Goal: Task Accomplishment & Management: Manage account settings

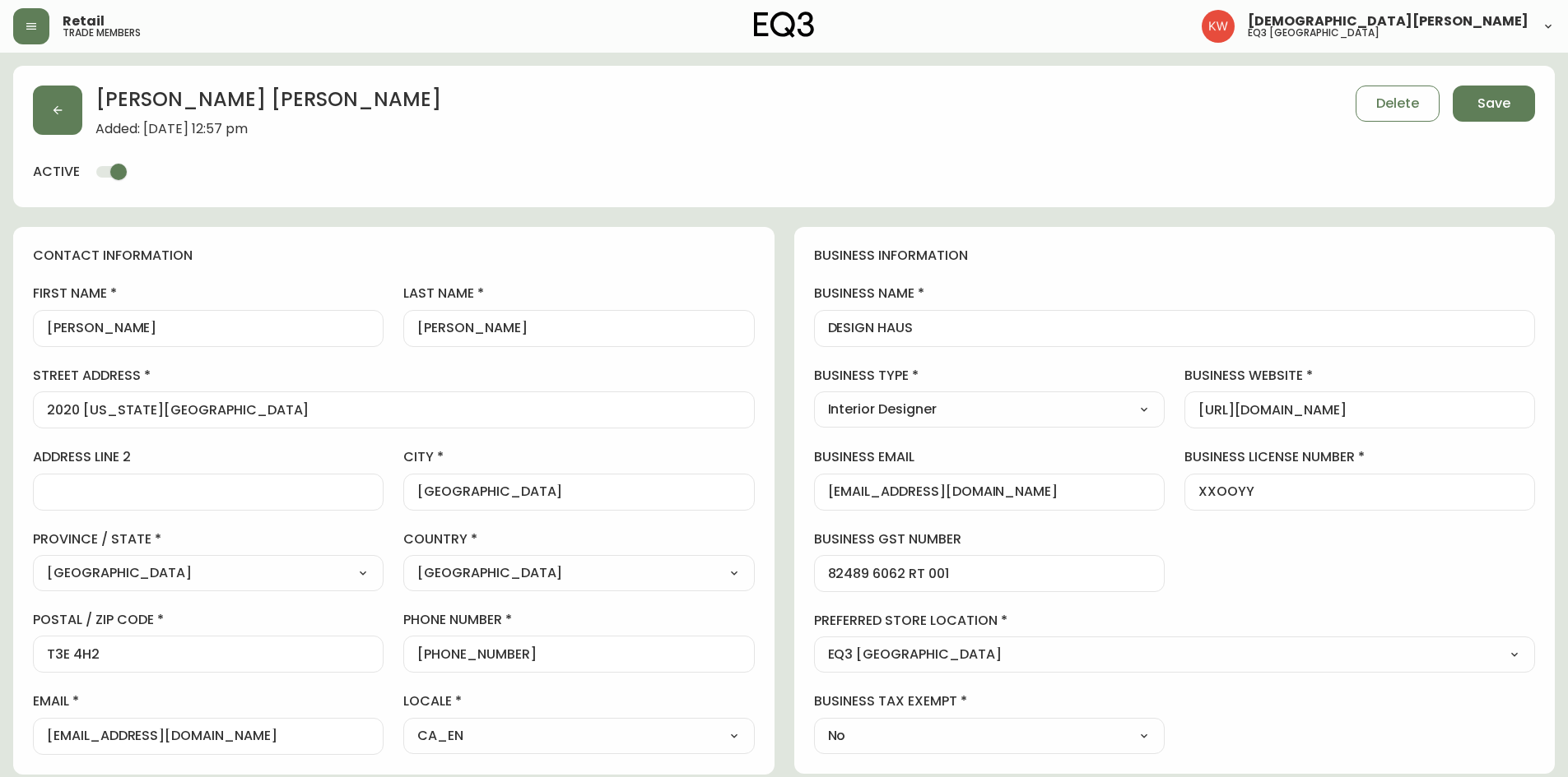
select select "AB"
select select "CA"
select select "CA_EN"
select select "Outreach from a Trade Rep"
select select "Interior Designer"
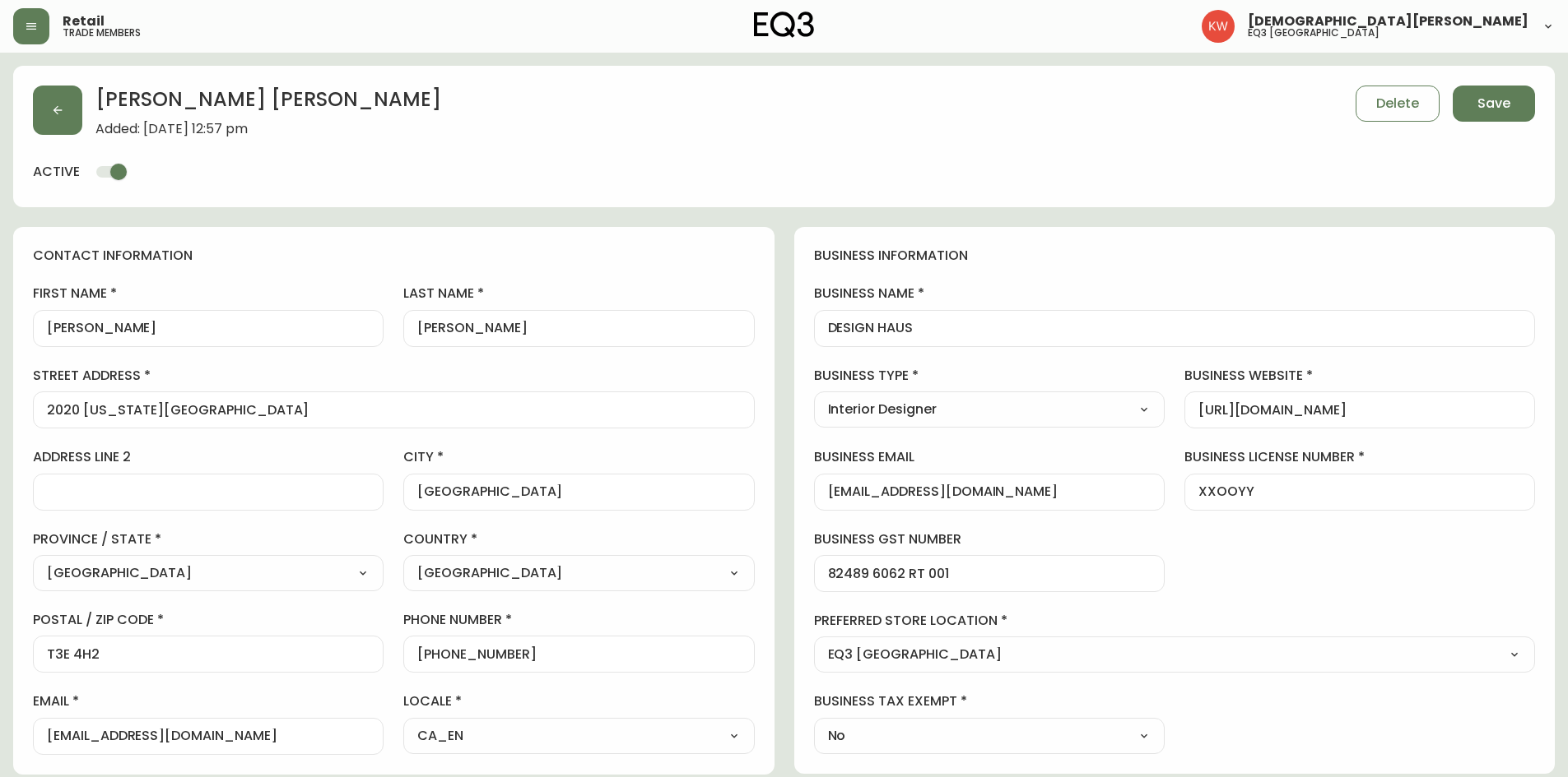
select select "cjw10z96m00006gs08l3o91tv"
select select "false"
click at [71, 116] on button "button" at bounding box center [58, 110] width 50 height 50
click at [1508, 98] on span "Save" at bounding box center [1493, 104] width 33 height 18
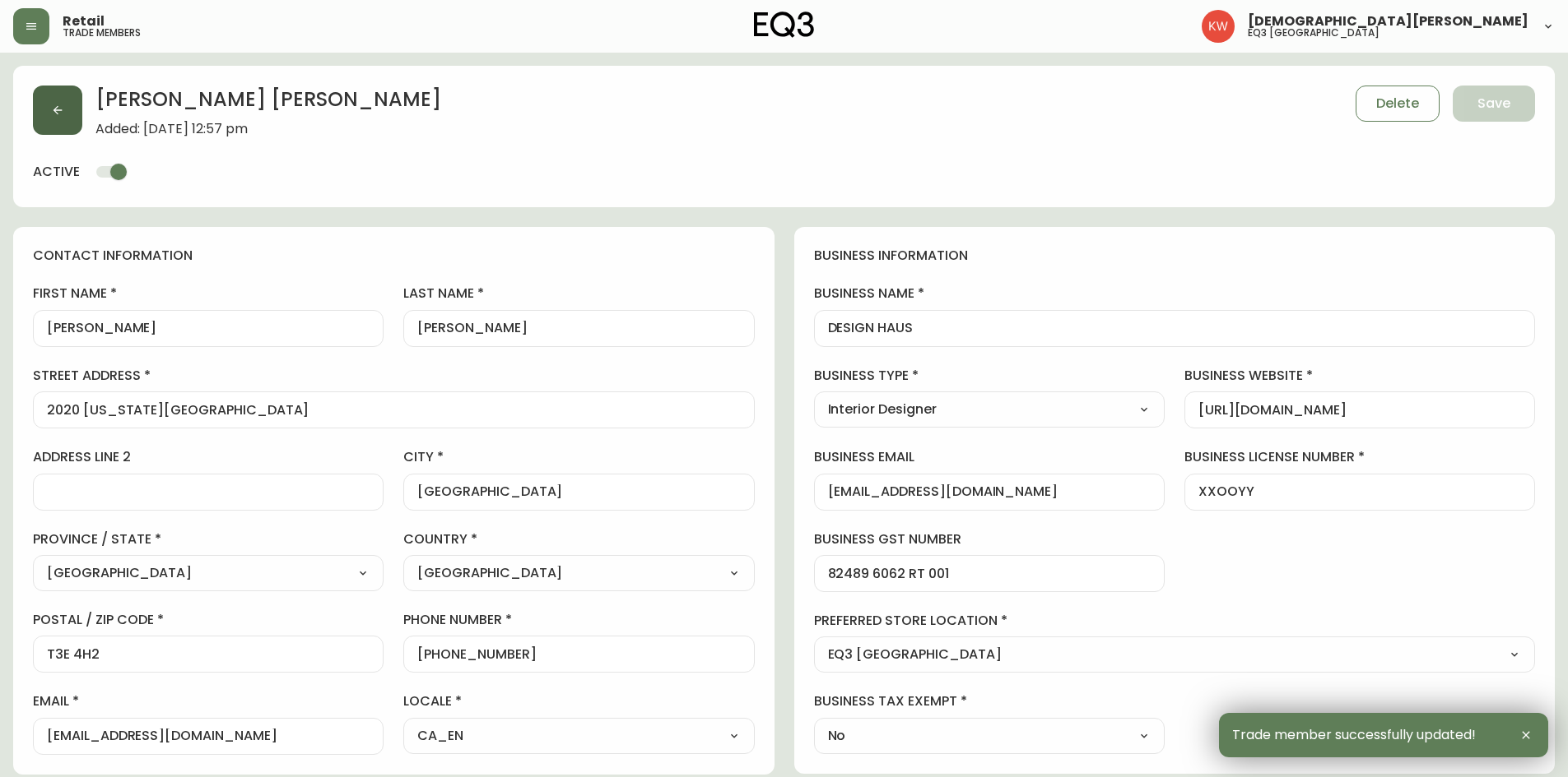
click at [52, 110] on icon "button" at bounding box center [58, 110] width 13 height 13
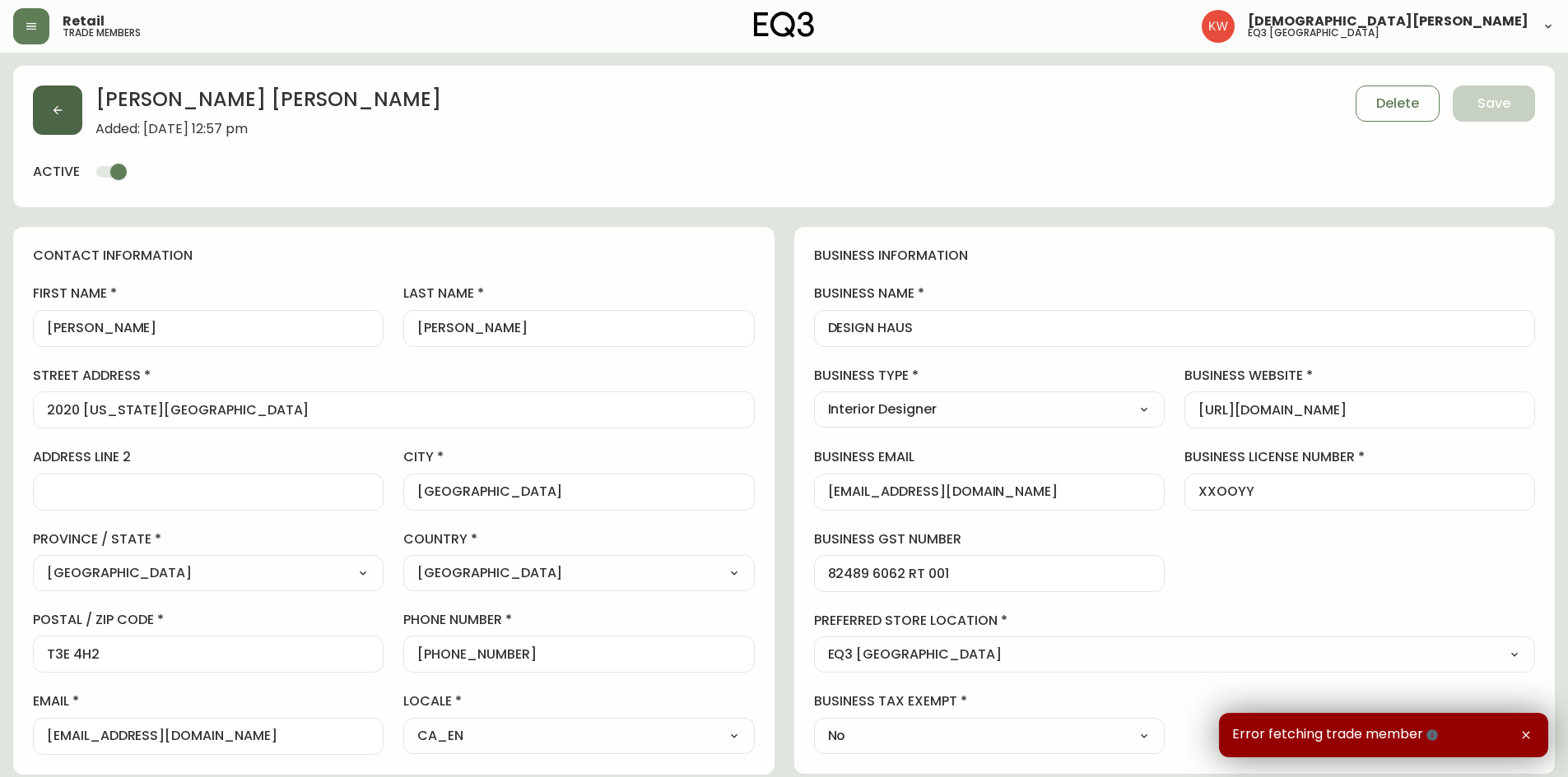
click at [52, 110] on icon "button" at bounding box center [58, 110] width 13 height 13
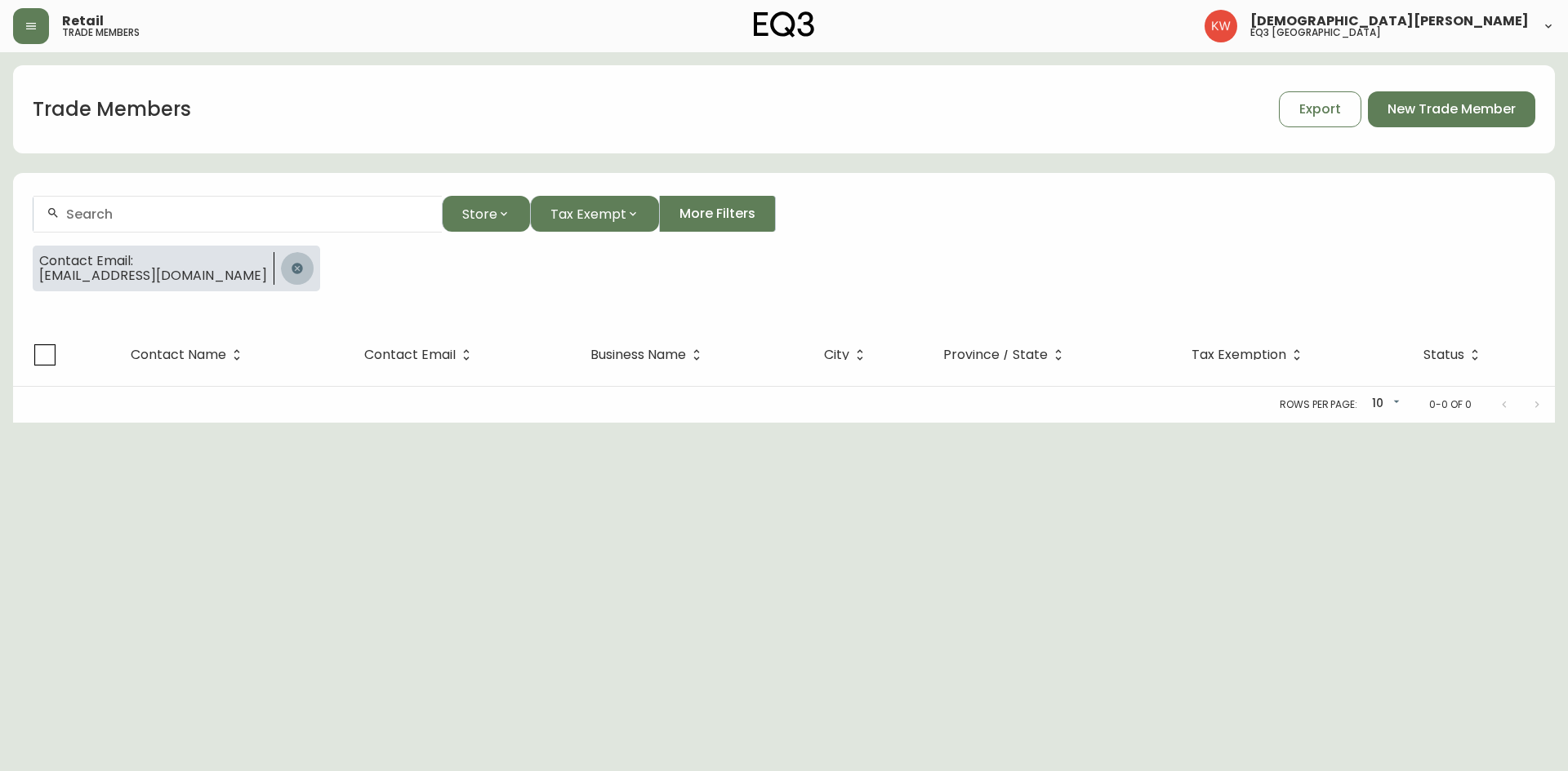
click at [291, 270] on icon "button" at bounding box center [298, 269] width 13 height 13
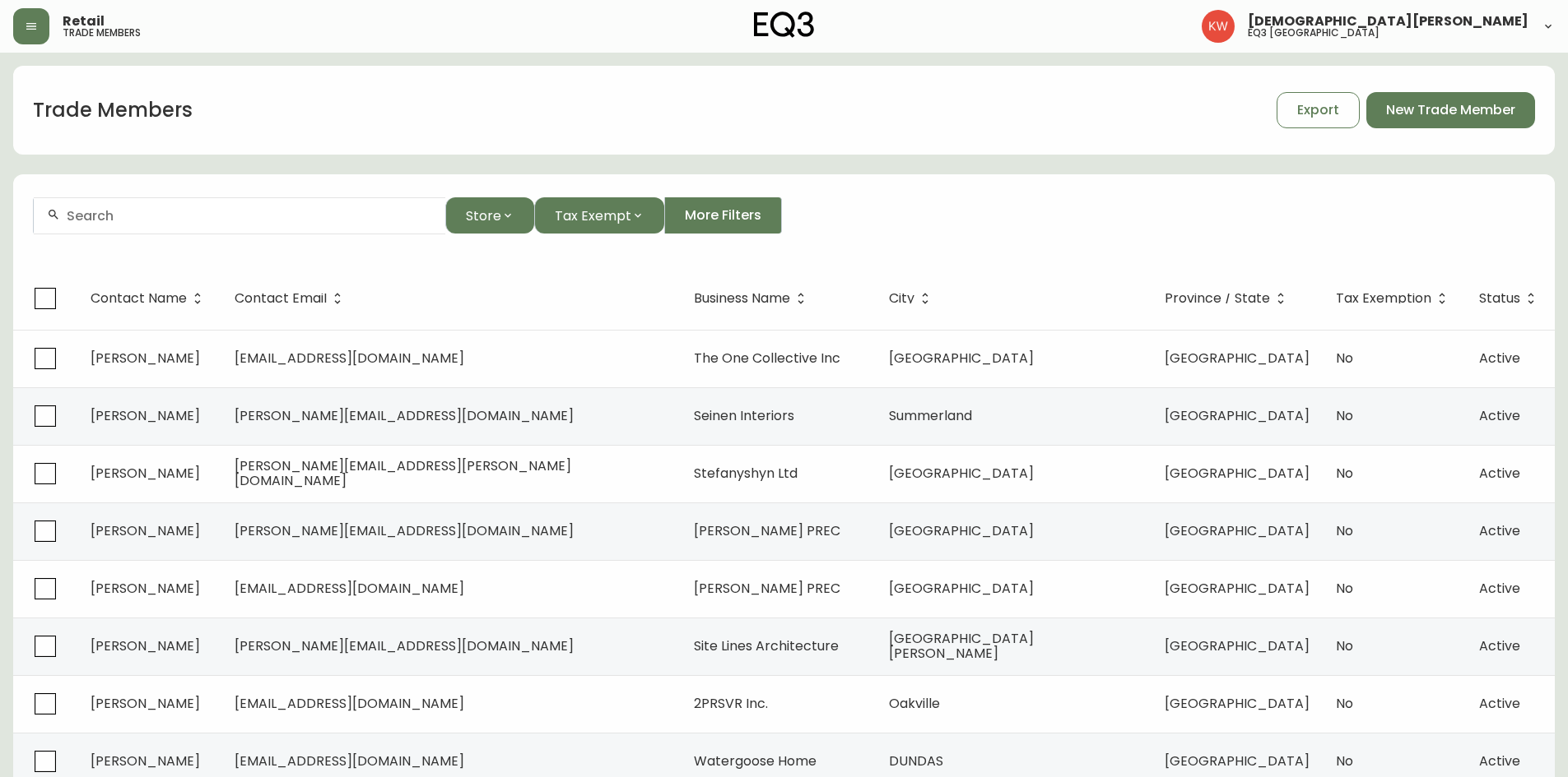
click at [1536, 28] on div "[DEMOGRAPHIC_DATA][PERSON_NAME] eq3 [GEOGRAPHIC_DATA]" at bounding box center [1378, 27] width 353 height 33
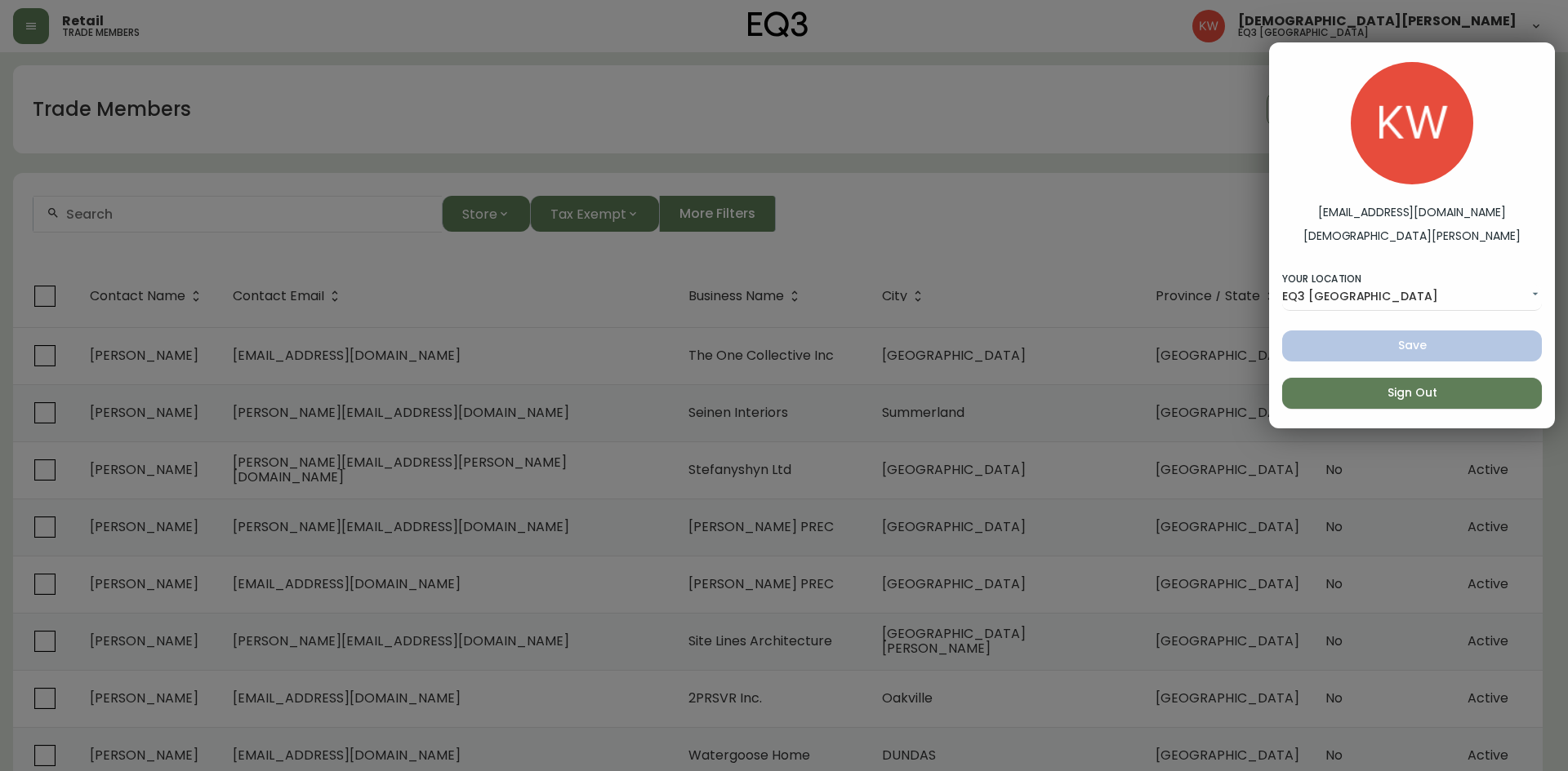
click at [941, 84] on div at bounding box center [784, 386] width 1568 height 771
